Goal: Task Accomplishment & Management: Use online tool/utility

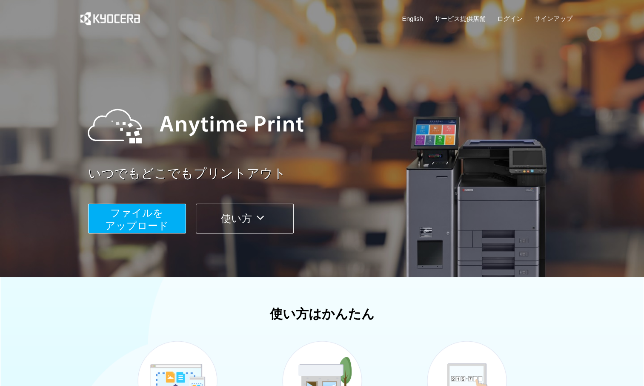
click at [154, 207] on span "ファイルを ​​アップロード" at bounding box center [136, 219] width 63 height 24
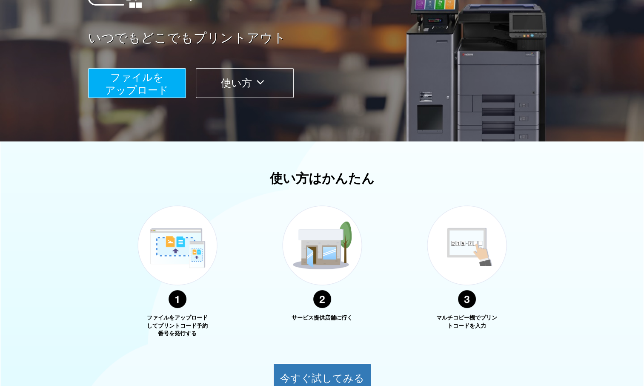
scroll to position [180, 0]
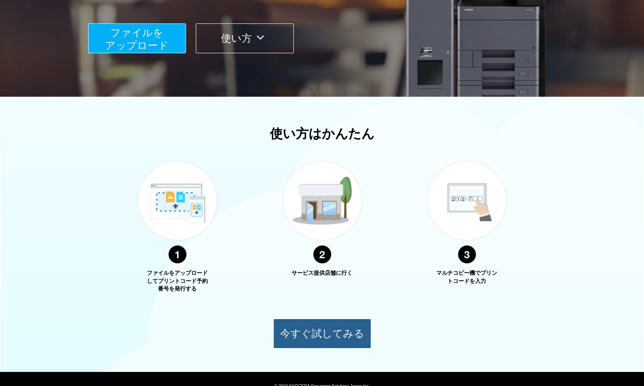
click at [341, 336] on button "今すぐ試してみる" at bounding box center [322, 333] width 98 height 30
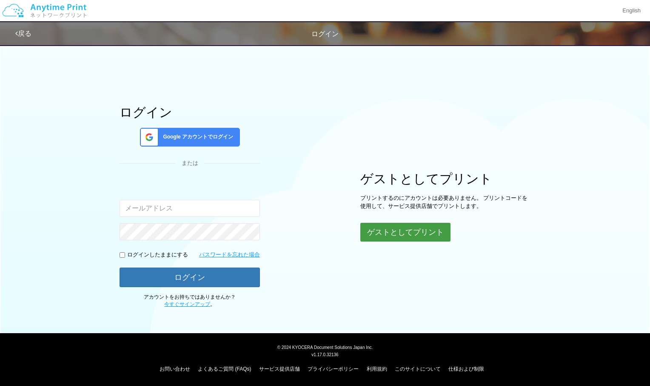
click at [400, 234] on button "ゲストとしてプリント" at bounding box center [406, 232] width 90 height 19
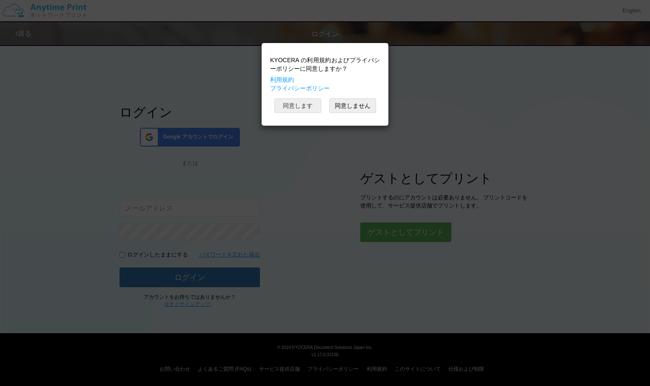
click at [298, 105] on button "同意します" at bounding box center [298, 105] width 47 height 14
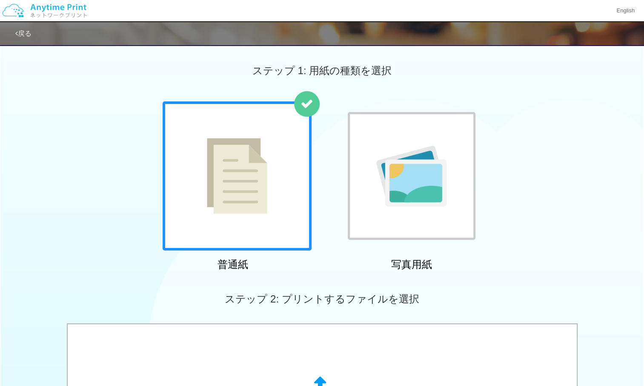
click at [275, 163] on div at bounding box center [237, 175] width 149 height 149
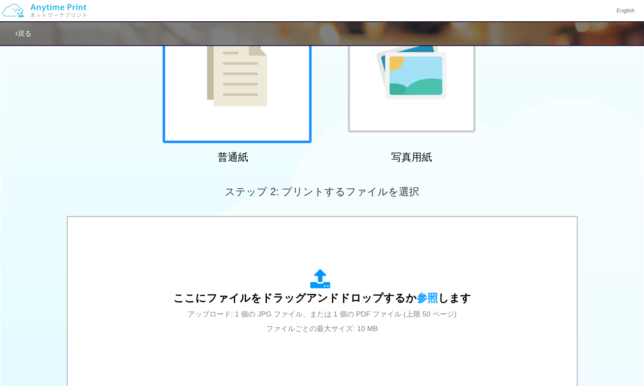
scroll to position [109, 0]
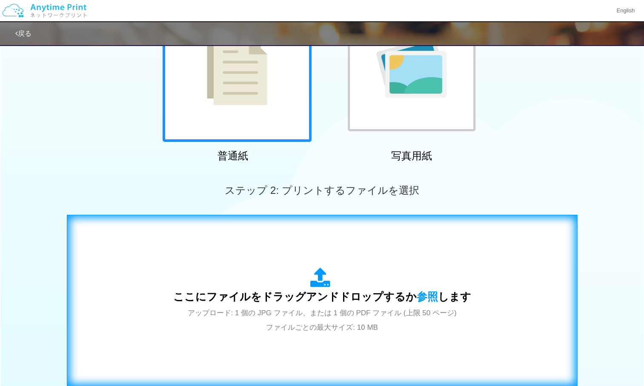
click at [352, 252] on div "ここにファイルをドラッグアンドドロップするか 参照 します アップロード: 1 個の JPG ファイル、または 1 個の PDF ファイル (上限 50 ペー…" at bounding box center [322, 300] width 493 height 154
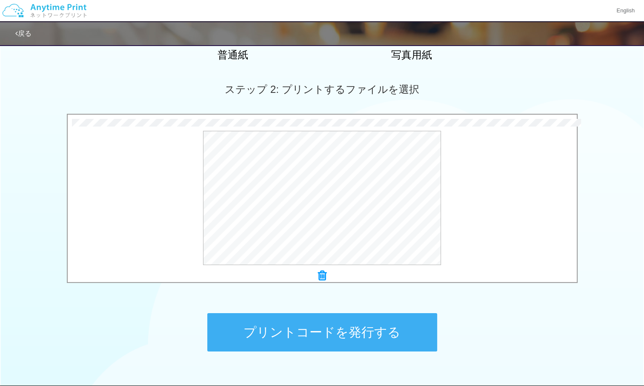
scroll to position [228, 0]
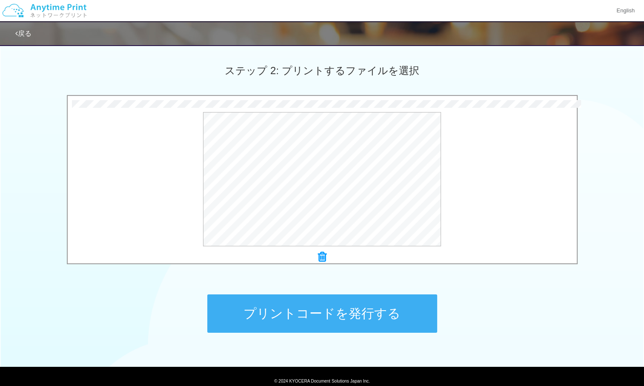
click at [335, 301] on button "プリントコードを発行する" at bounding box center [322, 313] width 230 height 38
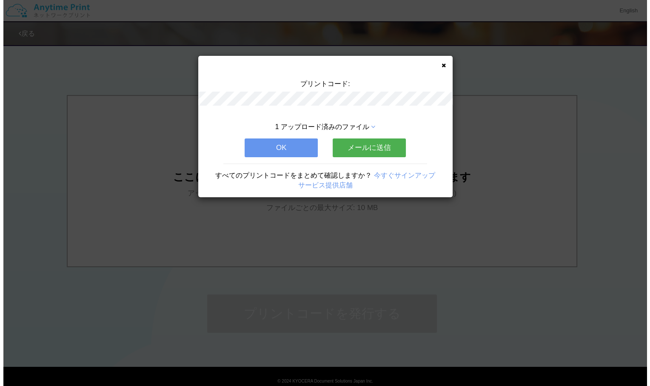
scroll to position [0, 0]
